Goal: Task Accomplishment & Management: Use online tool/utility

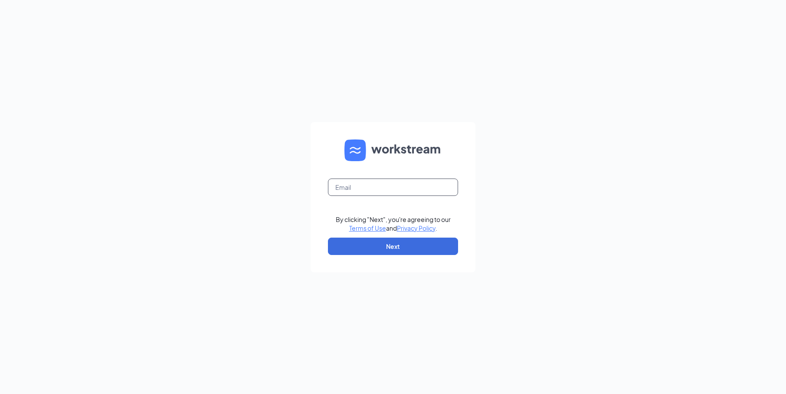
click at [371, 185] on input "text" at bounding box center [393, 186] width 130 height 17
type input "[EMAIL_ADDRESS][DOMAIN_NAME]"
click at [400, 250] on button "Next" at bounding box center [393, 245] width 130 height 17
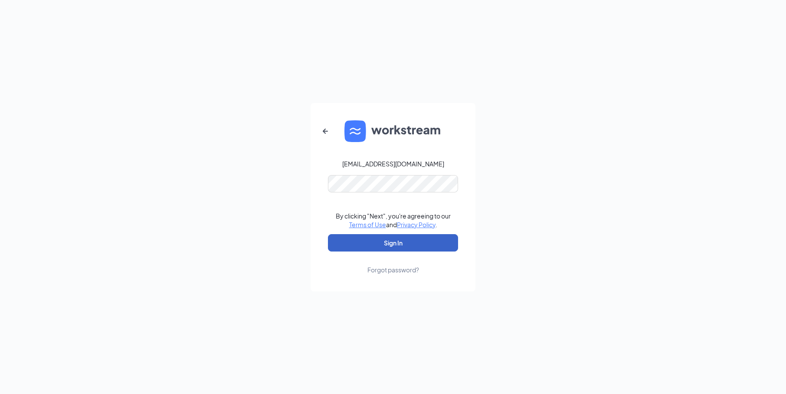
click at [400, 247] on button "Sign In" at bounding box center [393, 242] width 130 height 17
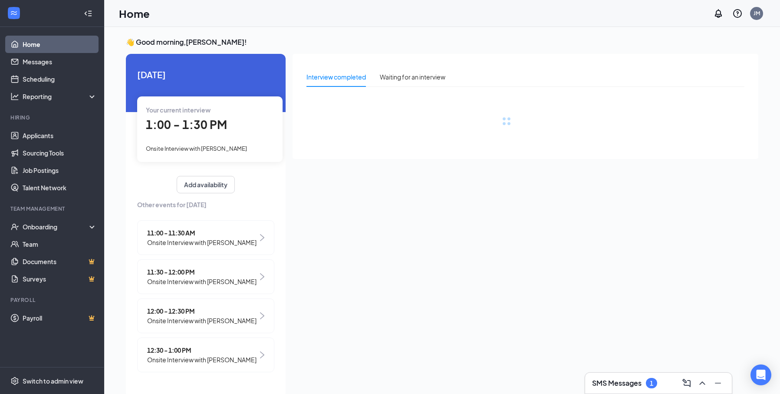
click at [625, 378] on h3 "SMS Messages" at bounding box center [616, 383] width 49 height 10
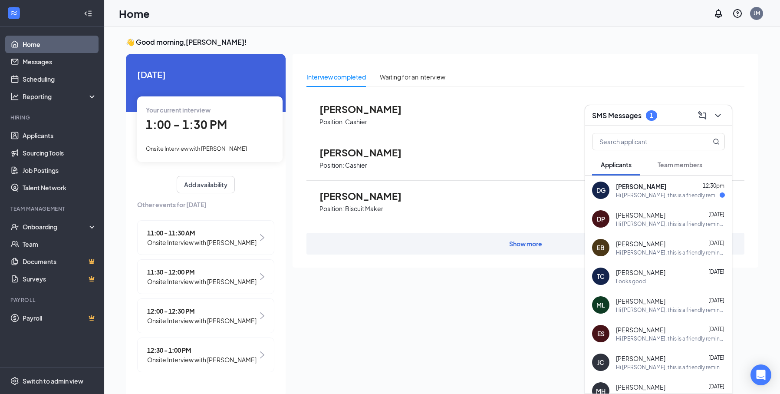
click at [675, 192] on div "Hi [PERSON_NAME], this is a friendly reminder. Your meeting with [PERSON_NAME] …" at bounding box center [668, 194] width 104 height 7
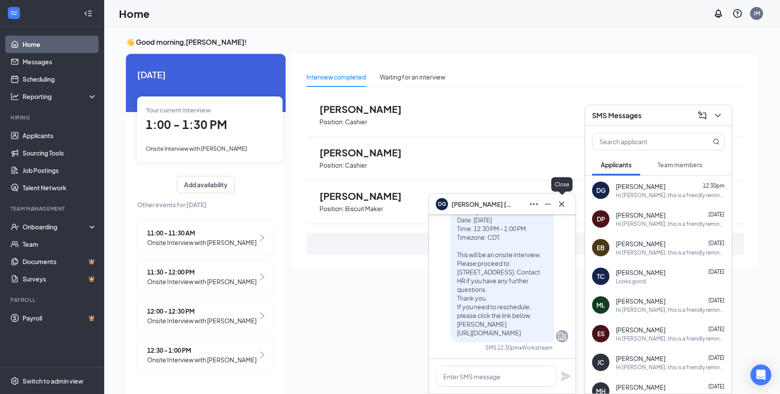
click at [559, 205] on icon "Cross" at bounding box center [561, 204] width 10 height 10
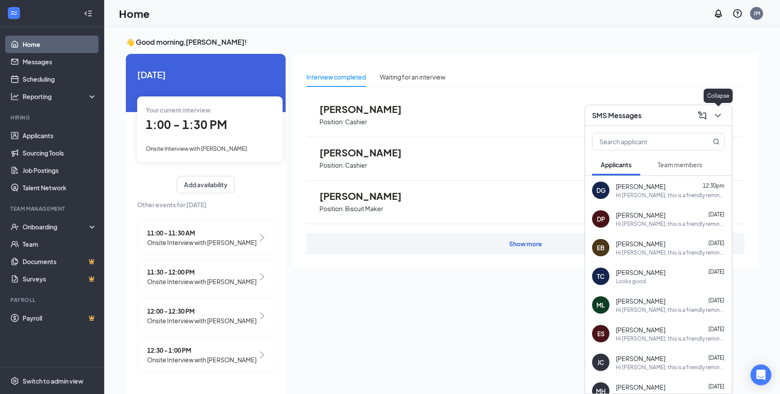
click at [713, 112] on icon "ChevronDown" at bounding box center [718, 115] width 10 height 10
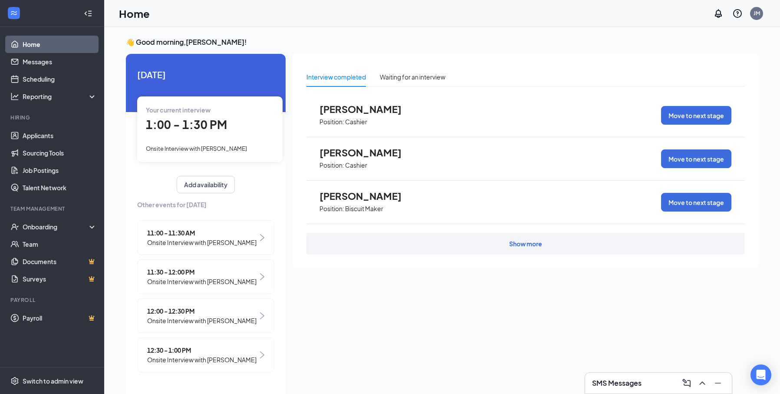
click at [197, 355] on span "Onsite Interview with [PERSON_NAME]" at bounding box center [201, 360] width 109 height 10
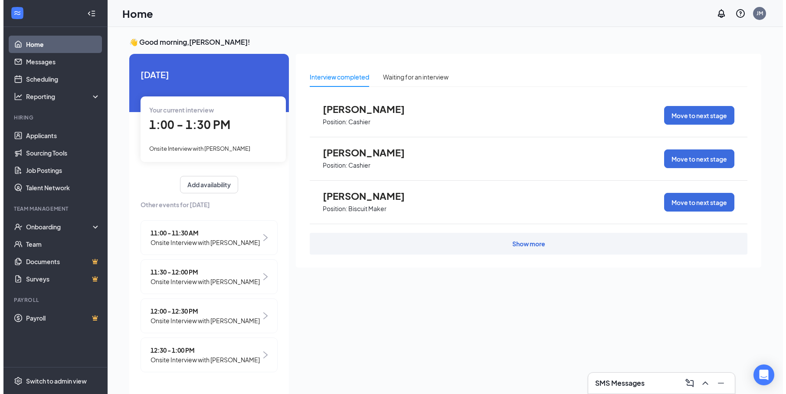
scroll to position [3, 0]
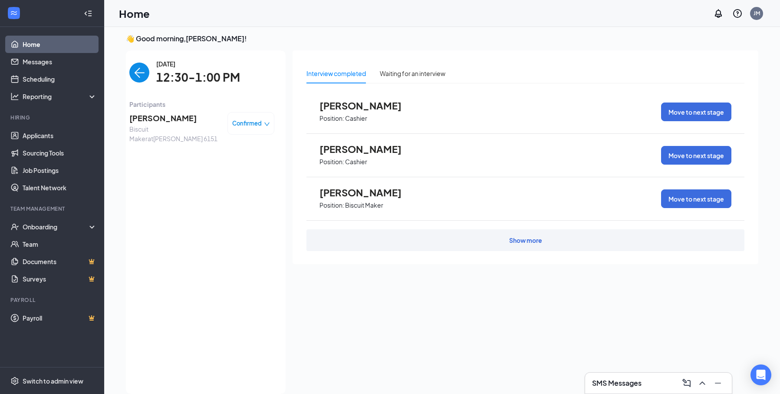
click at [183, 115] on span "[PERSON_NAME]" at bounding box center [174, 118] width 91 height 12
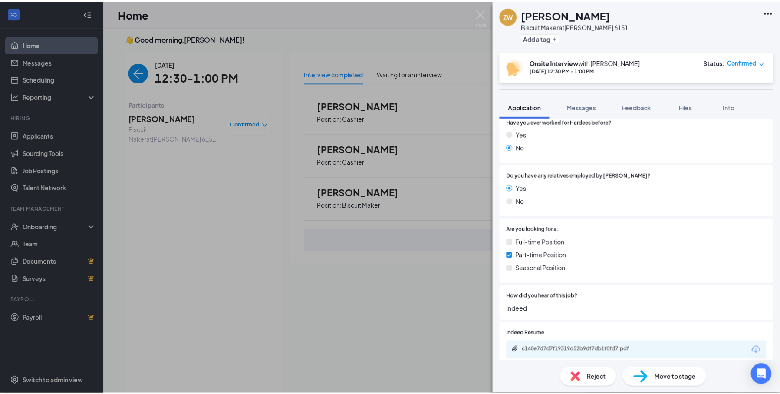
scroll to position [347, 0]
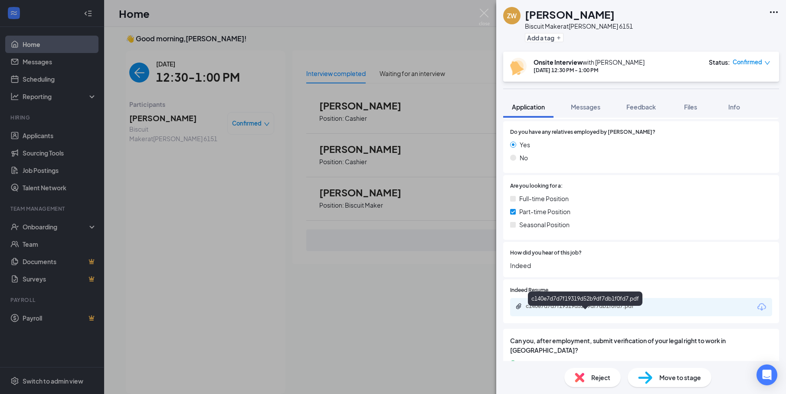
click at [565, 309] on div "c140e7d7d7f19319d52b9df7db1f0fd7.pdf" at bounding box center [587, 306] width 122 height 7
click at [482, 15] on img at bounding box center [484, 17] width 11 height 17
